Goal: Navigation & Orientation: Find specific page/section

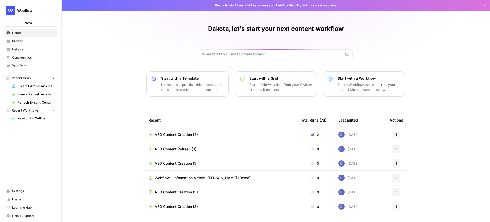
click at [28, 66] on span "Your Data" at bounding box center [33, 65] width 43 height 5
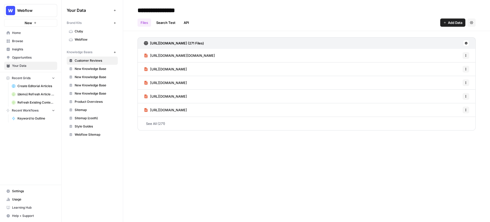
click at [90, 39] on span "Webflow" at bounding box center [95, 39] width 41 height 5
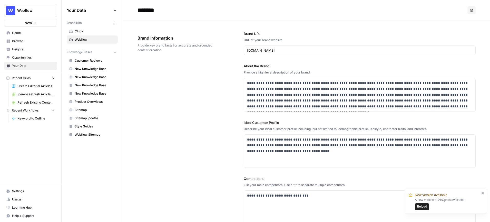
click at [52, 10] on icon "Workspace: Webflow" at bounding box center [52, 10] width 5 height 5
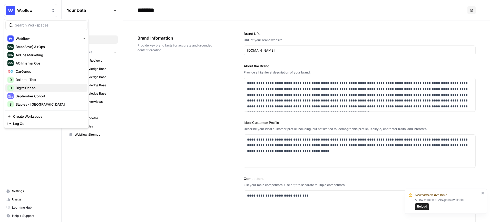
click at [35, 87] on span "DigitalOcean" at bounding box center [50, 87] width 68 height 5
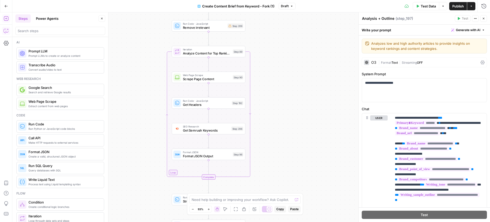
scroll to position [696, 0]
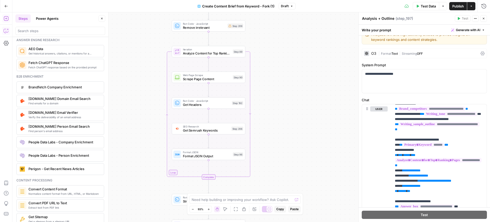
click at [486, 17] on button "Close" at bounding box center [484, 18] width 7 height 7
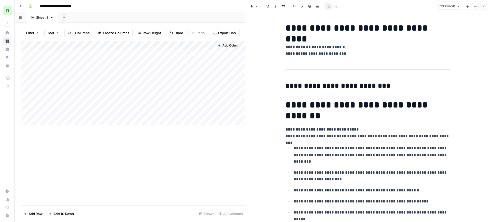
scroll to position [73, 0]
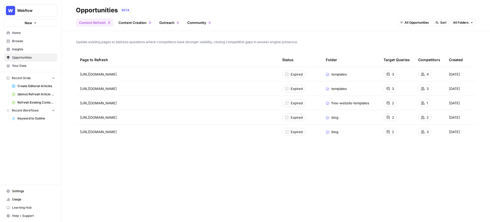
click at [20, 35] on span "Home" at bounding box center [33, 33] width 43 height 5
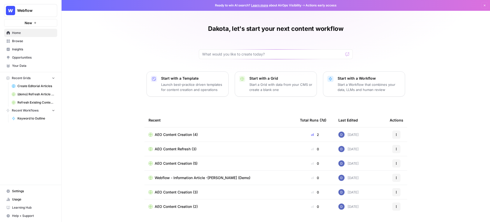
scroll to position [14, 0]
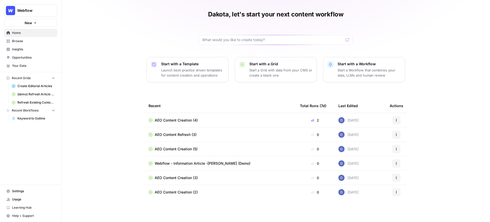
click at [186, 120] on span "AEO Content Creation (4)" at bounding box center [176, 120] width 43 height 5
